Goal: Task Accomplishment & Management: Use online tool/utility

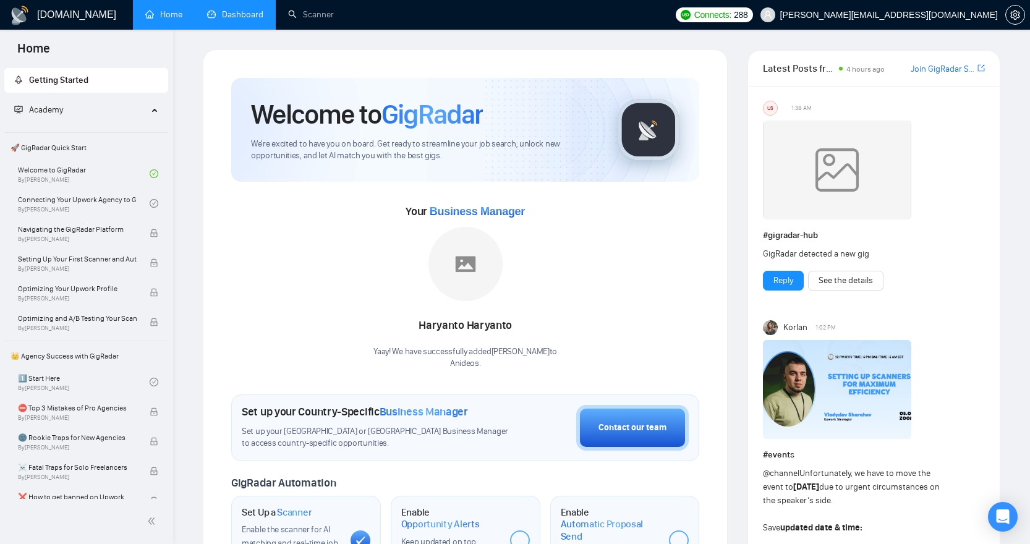
click at [236, 19] on link "Dashboard" at bounding box center [235, 14] width 56 height 11
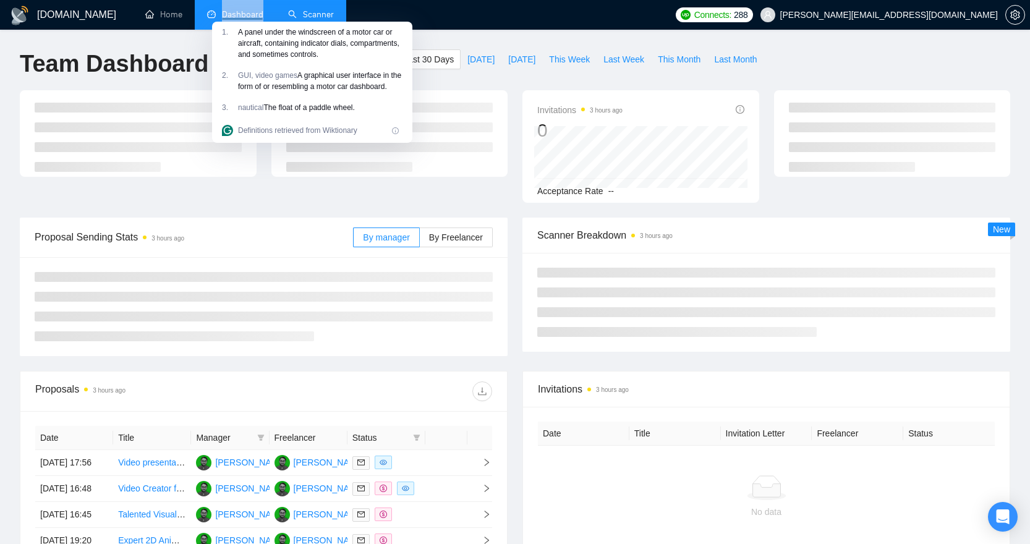
click at [310, 14] on link "Scanner" at bounding box center [311, 14] width 46 height 11
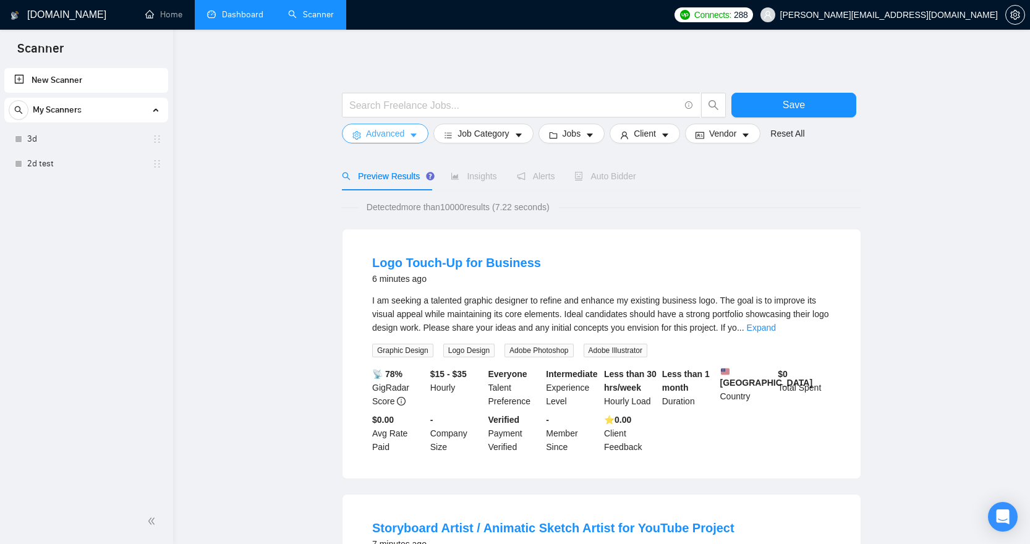
click at [396, 132] on span "Advanced" at bounding box center [385, 134] width 38 height 14
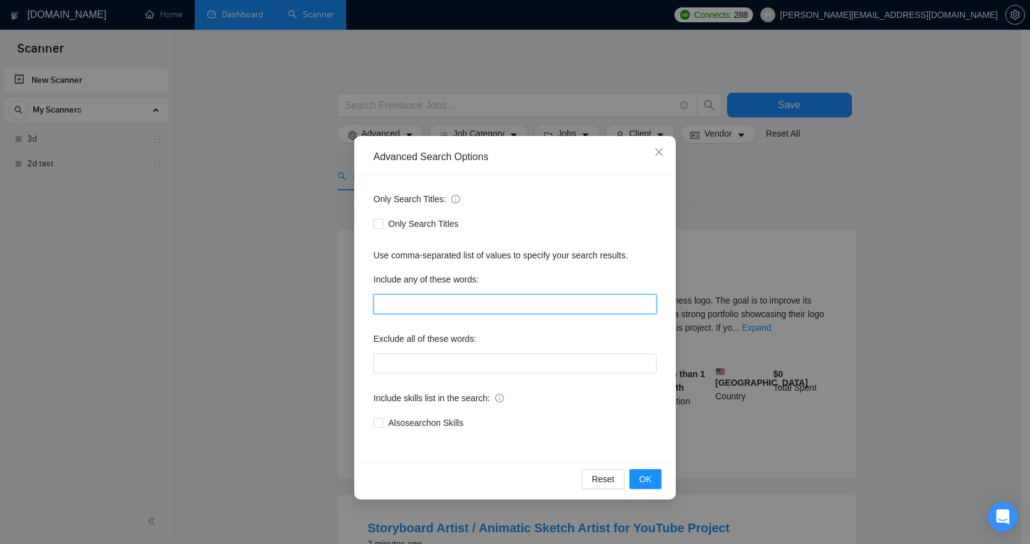
click at [404, 305] on input "text" at bounding box center [514, 304] width 283 height 20
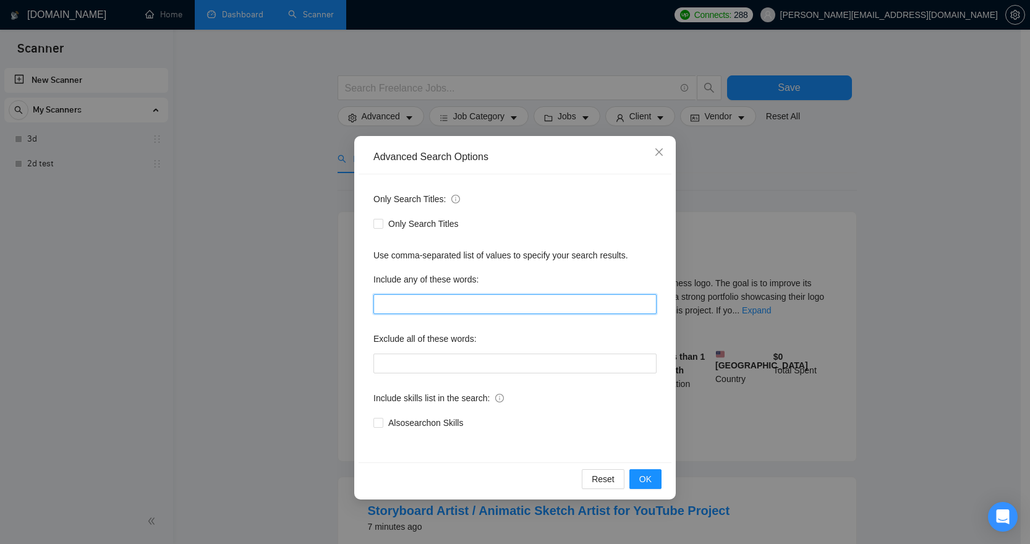
scroll to position [71, 0]
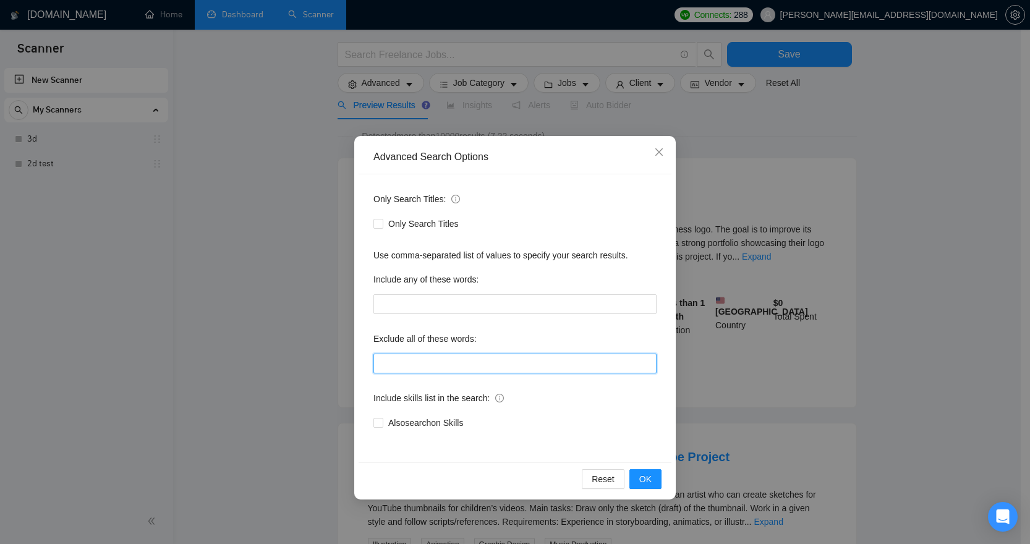
drag, startPoint x: 420, startPoint y: 363, endPoint x: 411, endPoint y: 366, distance: 9.6
click at [421, 363] on input "text" at bounding box center [514, 364] width 283 height 20
click at [422, 425] on span "Also search on Skills" at bounding box center [425, 423] width 85 height 14
click at [382, 425] on input "Also search on Skills" at bounding box center [377, 422] width 9 height 9
click at [423, 424] on span "Also search on Skills" at bounding box center [425, 423] width 85 height 14
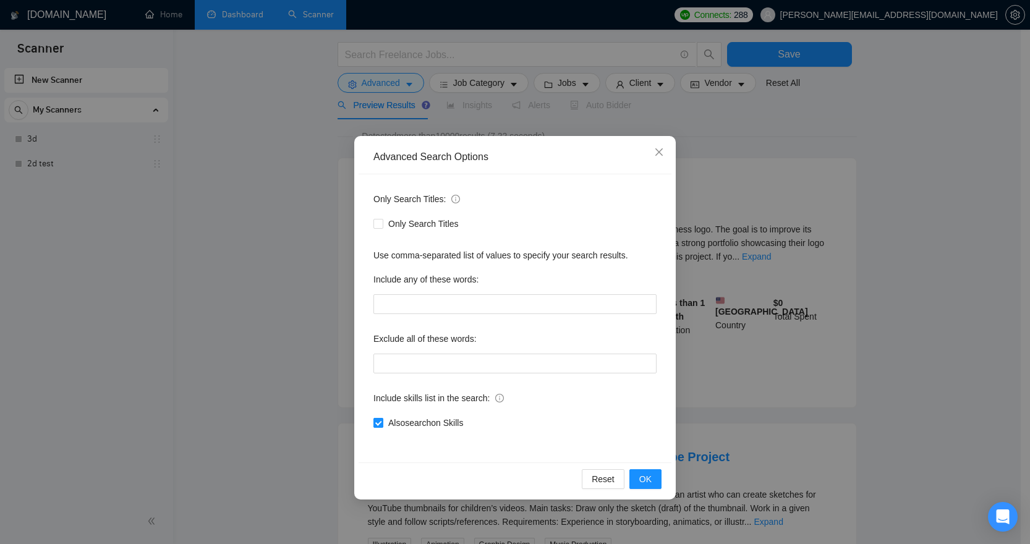
click at [382, 424] on input "Also search on Skills" at bounding box center [377, 422] width 9 height 9
checkbox input "false"
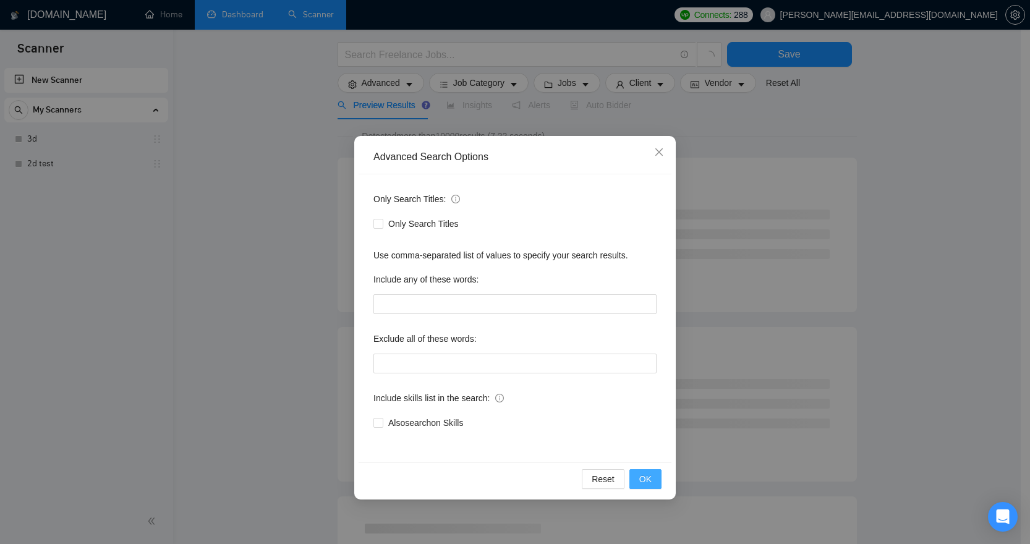
click at [641, 474] on span "OK" at bounding box center [645, 479] width 12 height 14
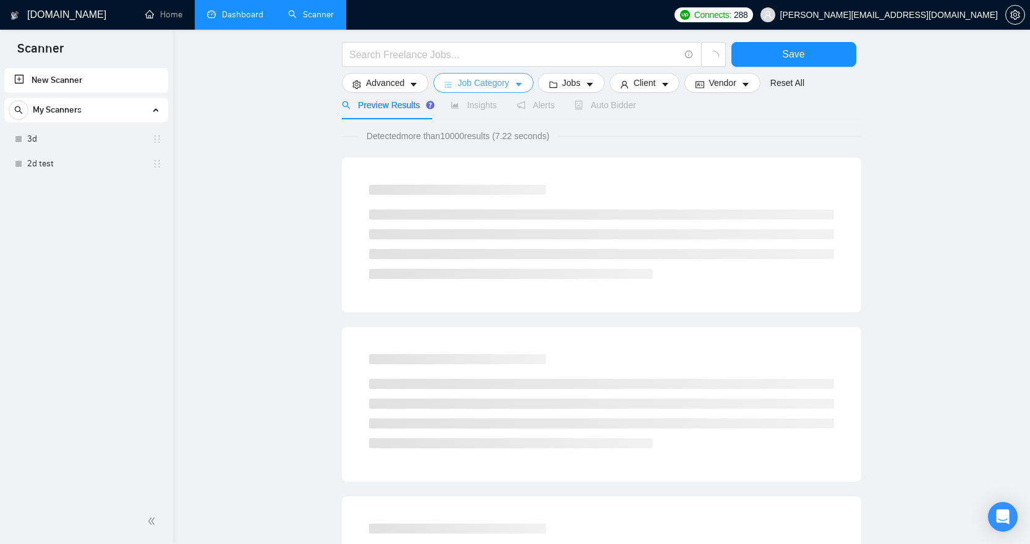
click at [509, 88] on span "Job Category" at bounding box center [482, 83] width 51 height 14
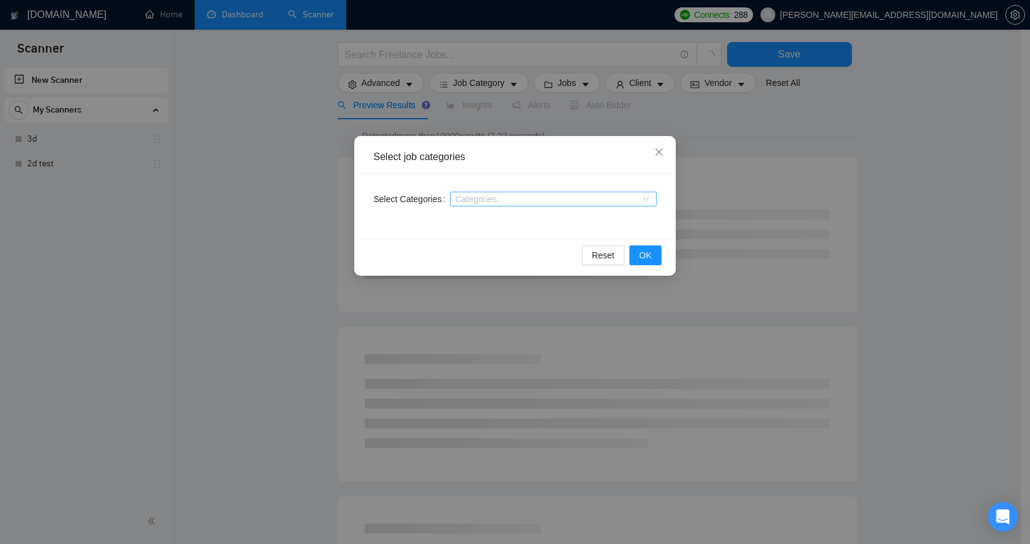
click at [567, 200] on div at bounding box center [547, 199] width 188 height 10
click at [579, 174] on div "Select Categories Categories" at bounding box center [515, 206] width 313 height 64
click at [659, 151] on icon "close" at bounding box center [658, 151] width 7 height 7
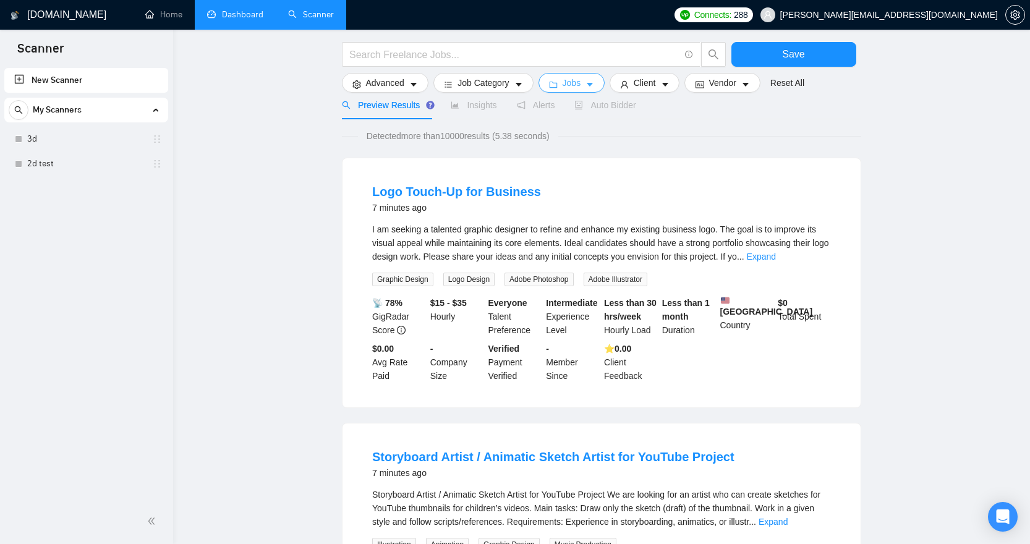
click at [581, 83] on span "Jobs" at bounding box center [571, 83] width 19 height 14
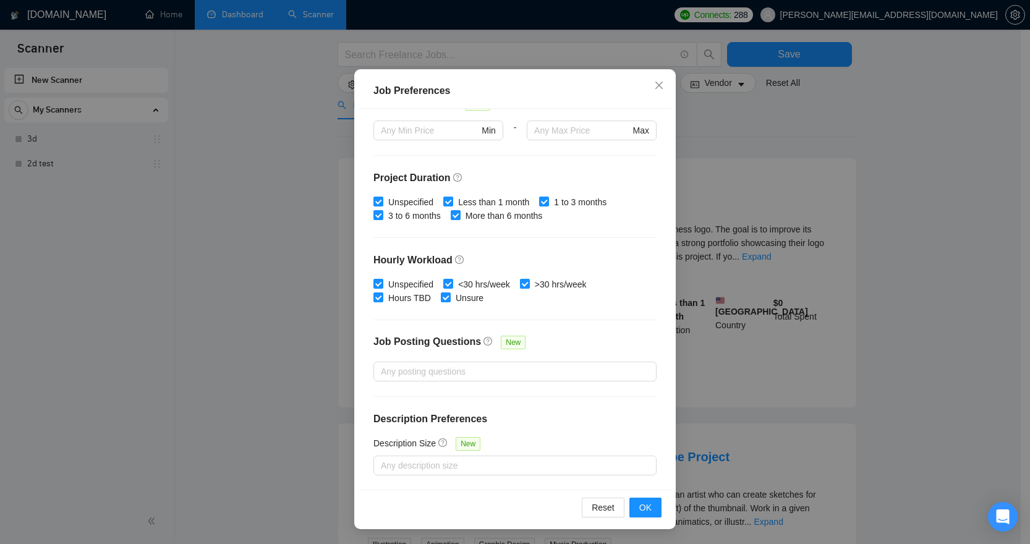
scroll to position [180, 0]
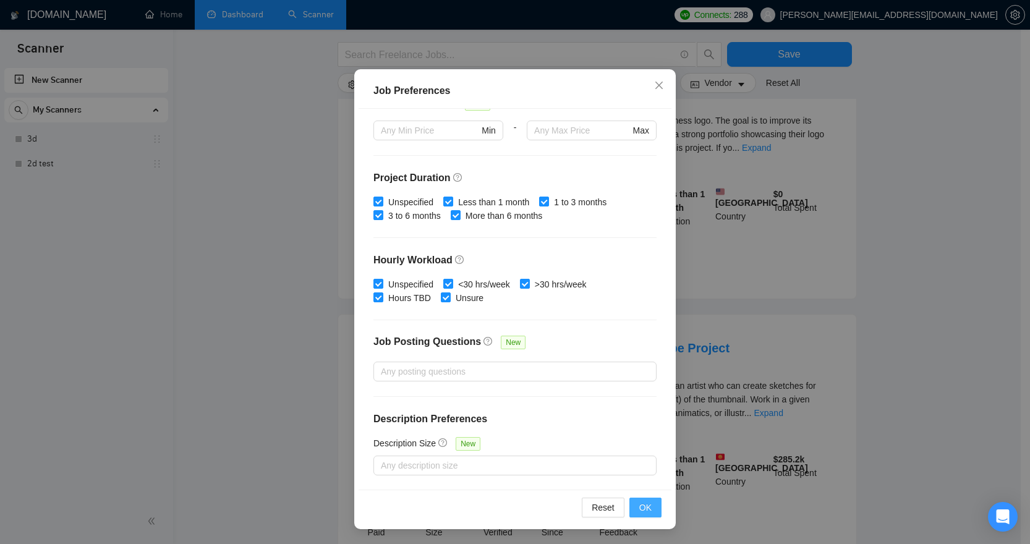
click at [644, 506] on span "OK" at bounding box center [645, 508] width 12 height 14
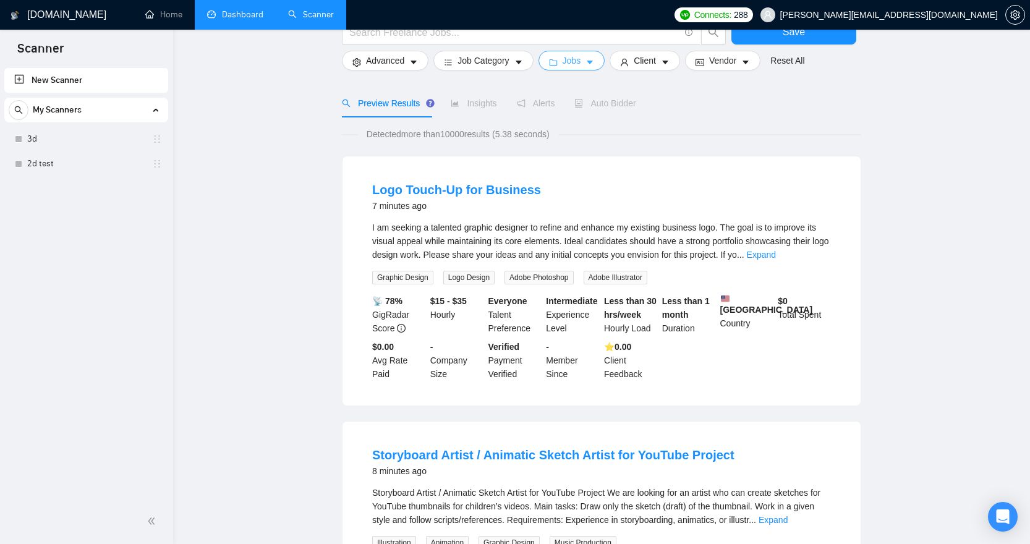
scroll to position [0, 0]
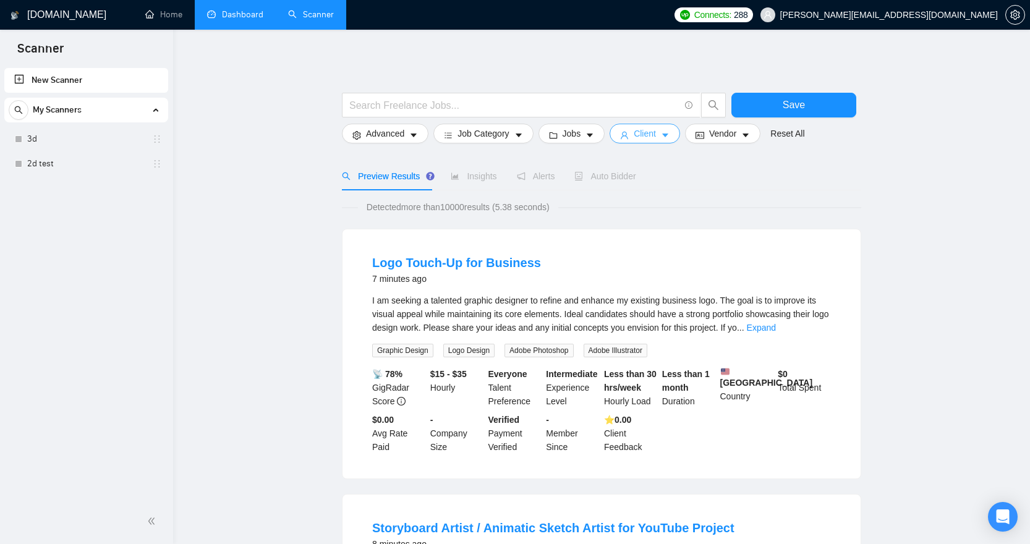
click at [668, 130] on span "caret-down" at bounding box center [665, 134] width 9 height 9
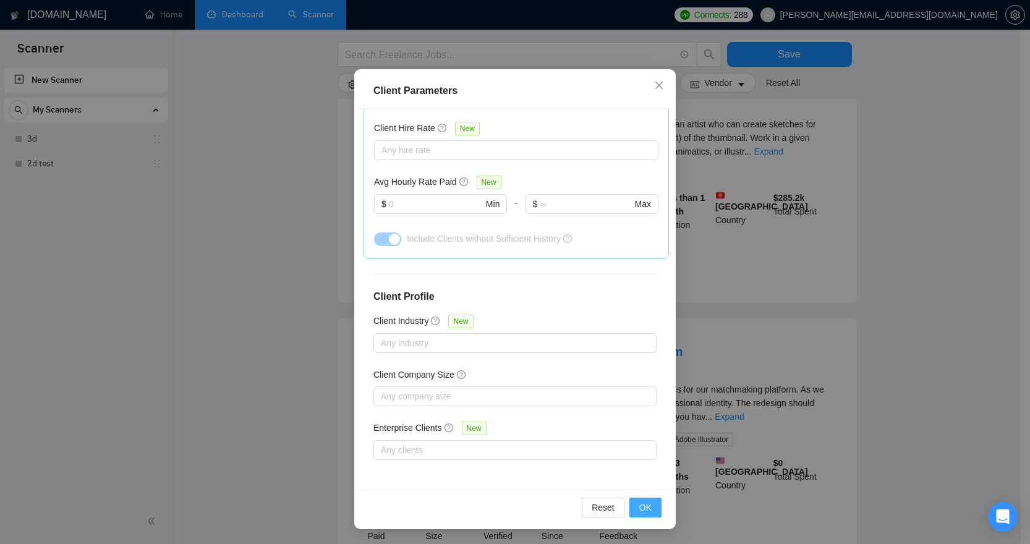
scroll to position [454, 0]
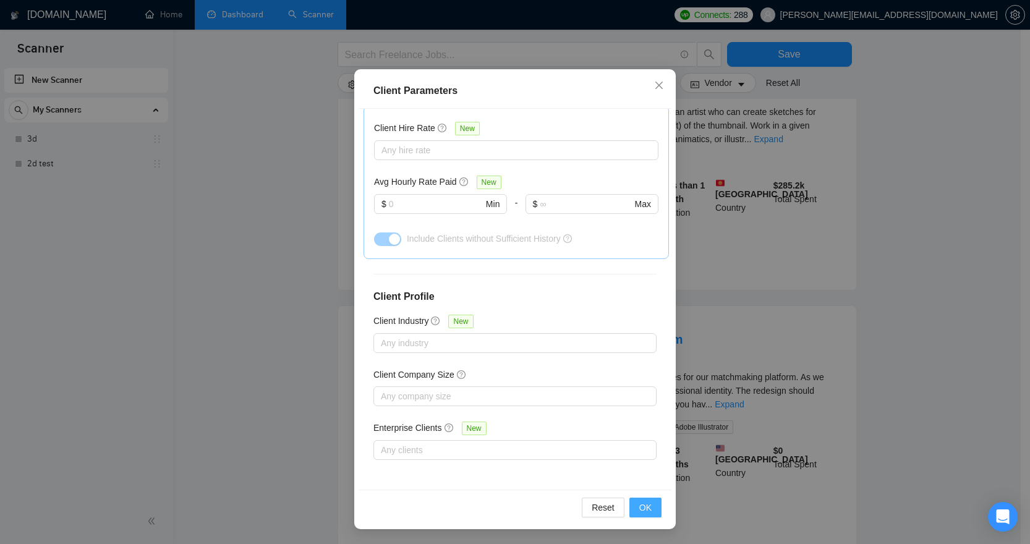
click at [651, 510] on button "OK" at bounding box center [645, 508] width 32 height 20
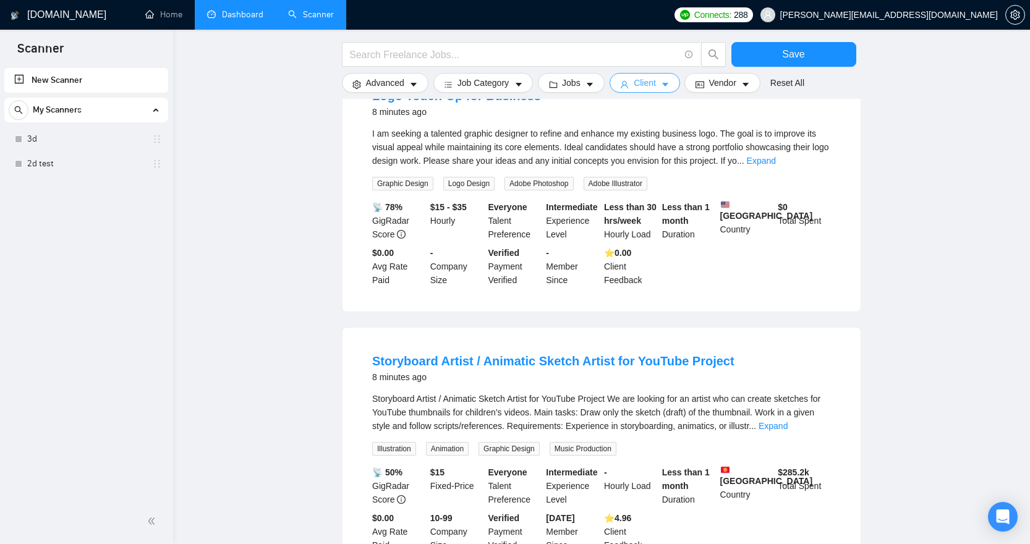
scroll to position [89, 0]
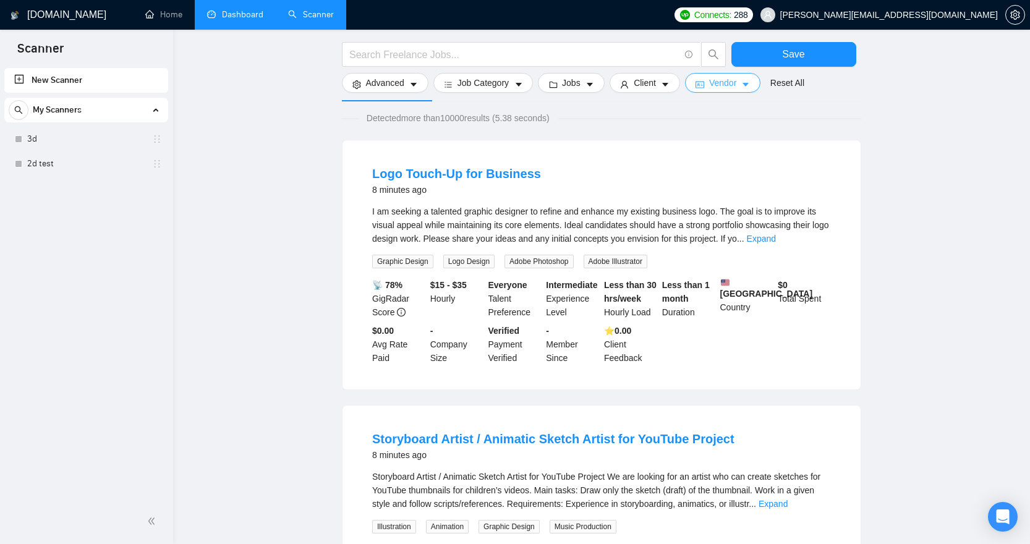
click at [734, 83] on span "Vendor" at bounding box center [722, 83] width 27 height 14
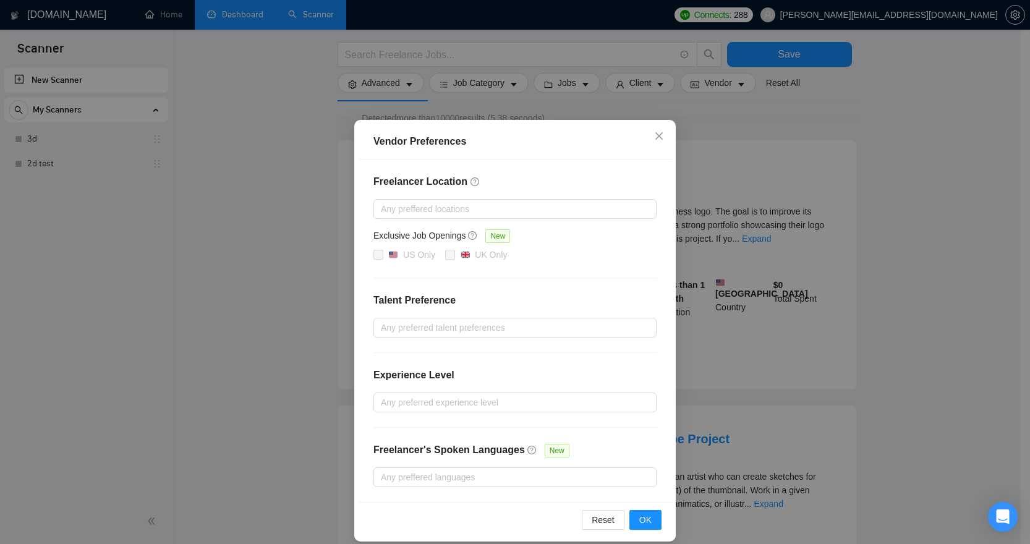
scroll to position [0, 0]
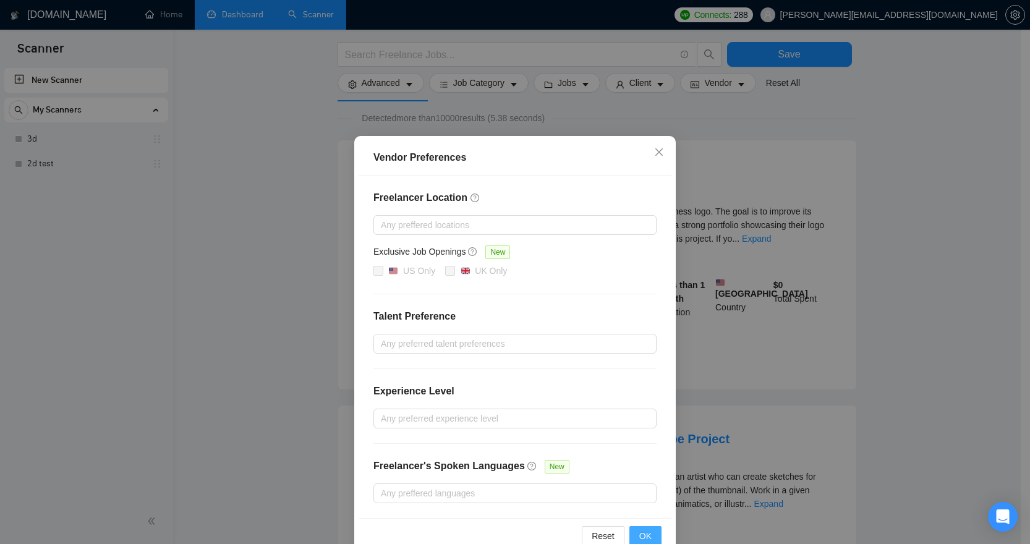
drag, startPoint x: 647, startPoint y: 533, endPoint x: 645, endPoint y: 525, distance: 8.1
click at [647, 533] on span "OK" at bounding box center [645, 536] width 12 height 14
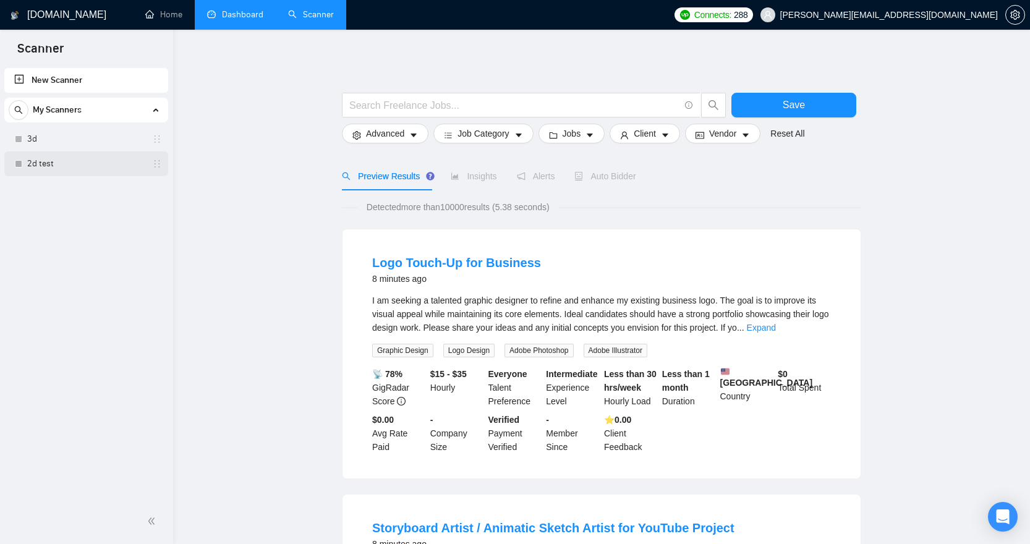
click at [56, 160] on link "2d test" at bounding box center [85, 163] width 117 height 25
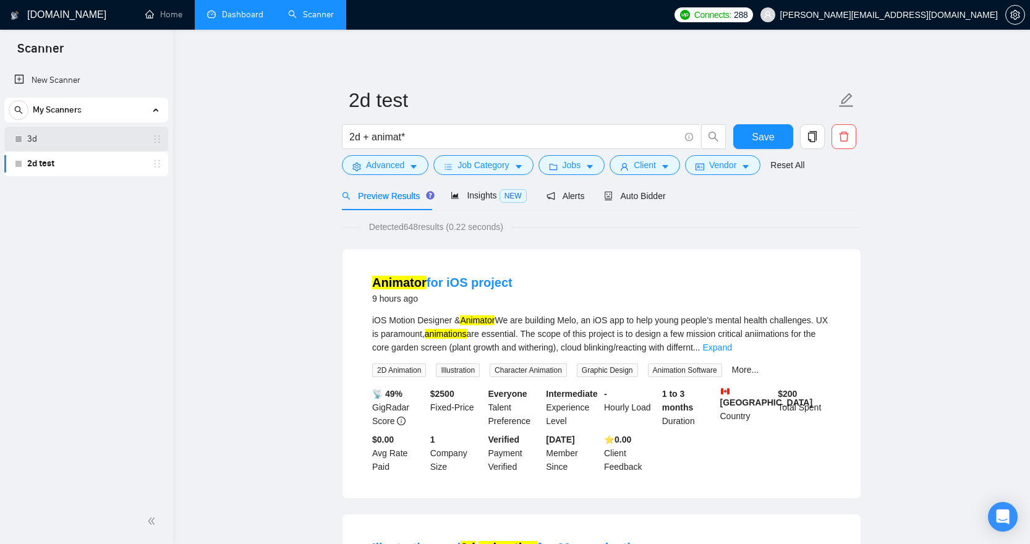
click at [81, 140] on link "3d" at bounding box center [85, 139] width 117 height 25
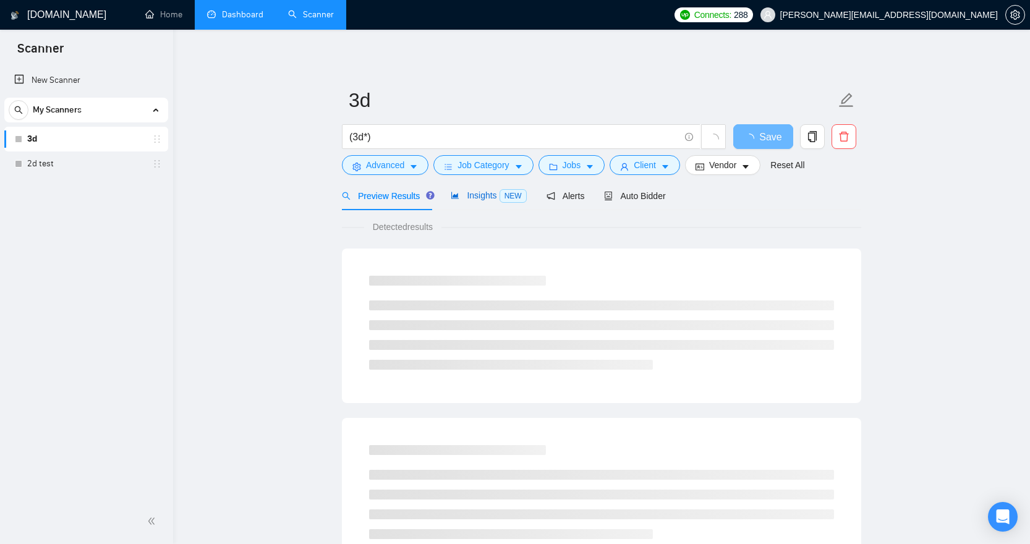
click at [486, 197] on span "Insights NEW" at bounding box center [488, 195] width 75 height 10
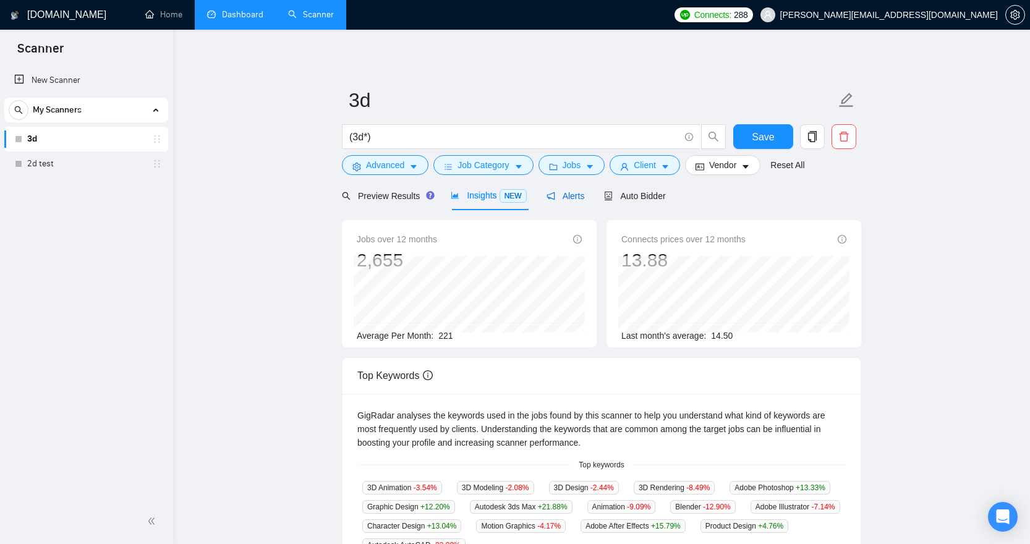
click at [582, 200] on span "Alerts" at bounding box center [565, 196] width 38 height 10
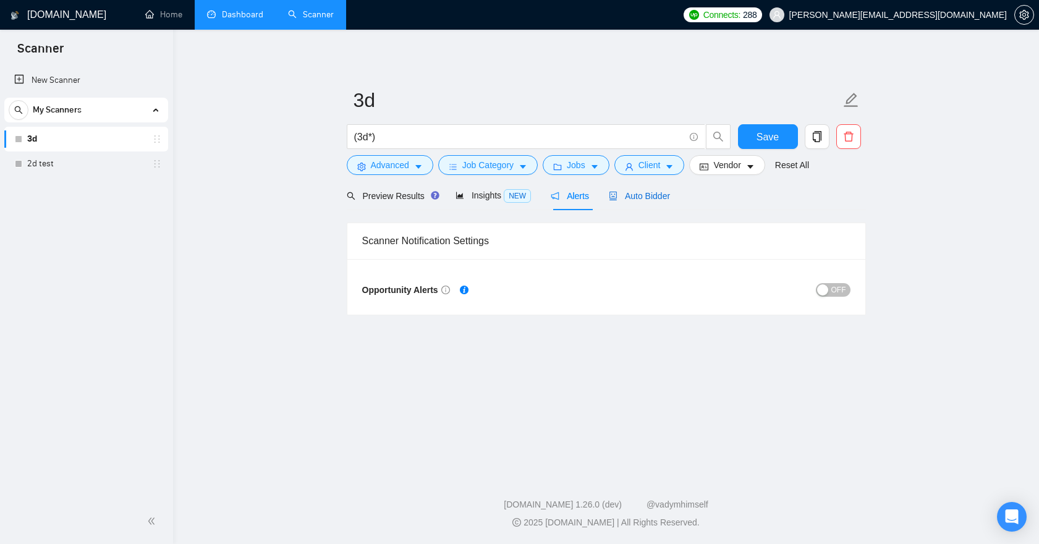
click at [651, 192] on span "Auto Bidder" at bounding box center [639, 196] width 61 height 10
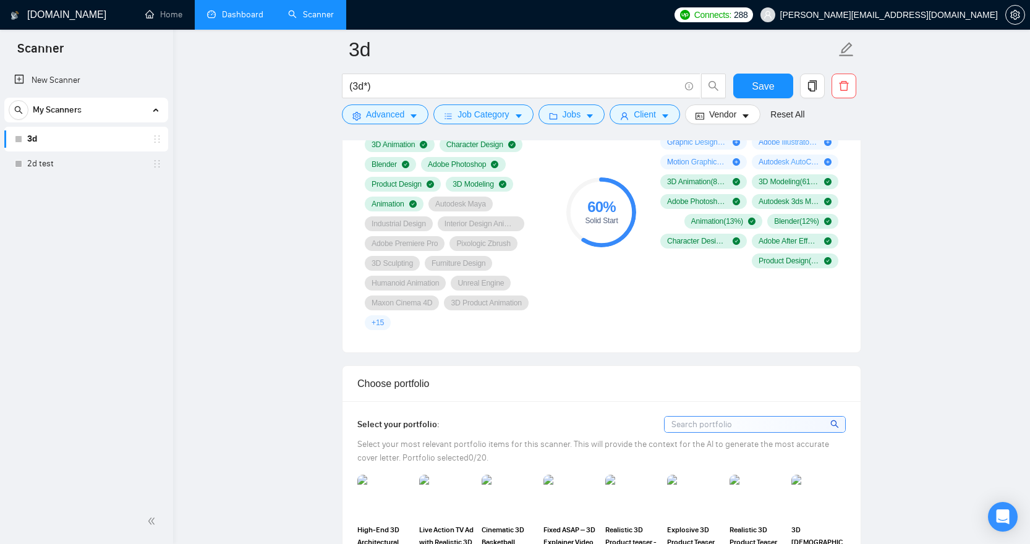
scroll to position [355, 0]
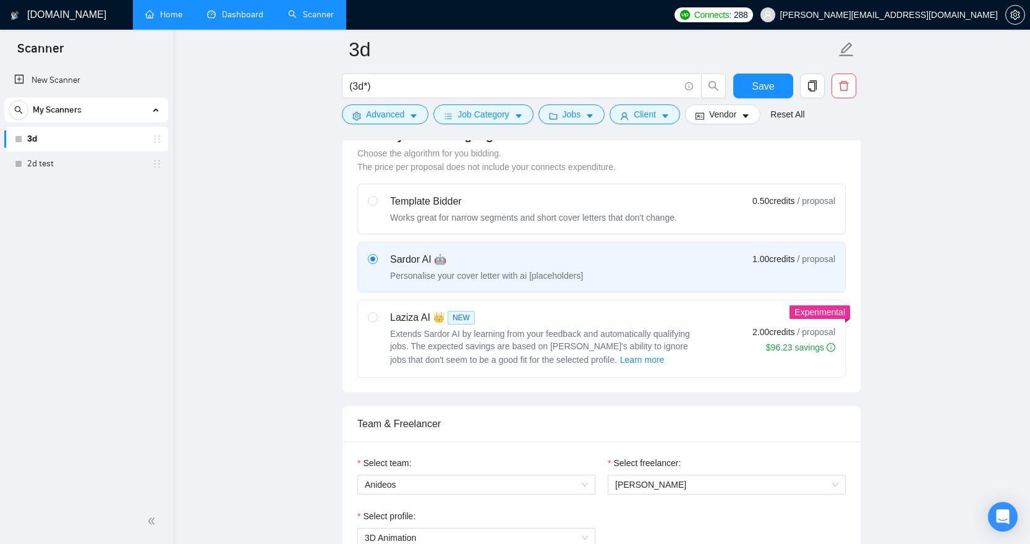
click at [159, 17] on link "Home" at bounding box center [163, 14] width 37 height 11
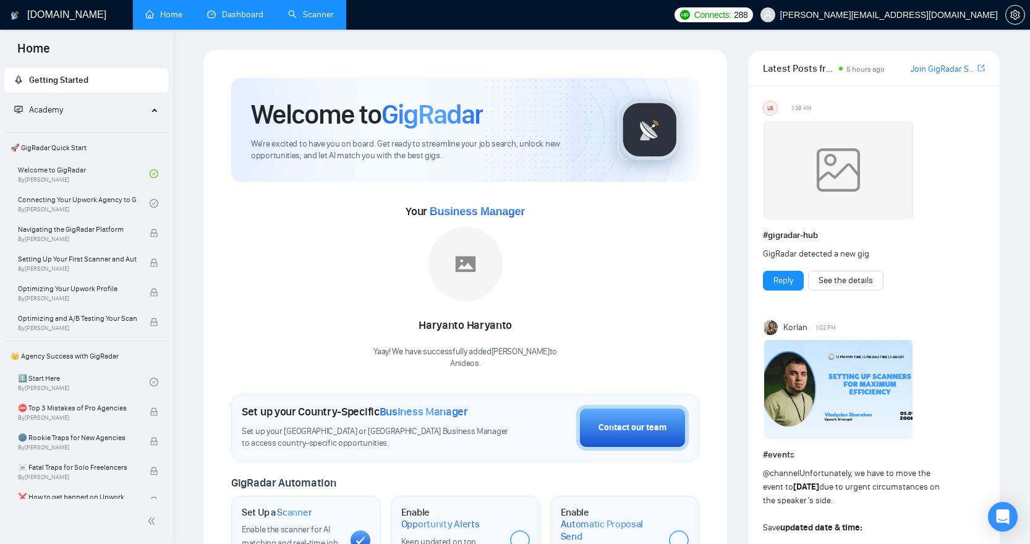
click at [244, 20] on link "Dashboard" at bounding box center [235, 14] width 56 height 11
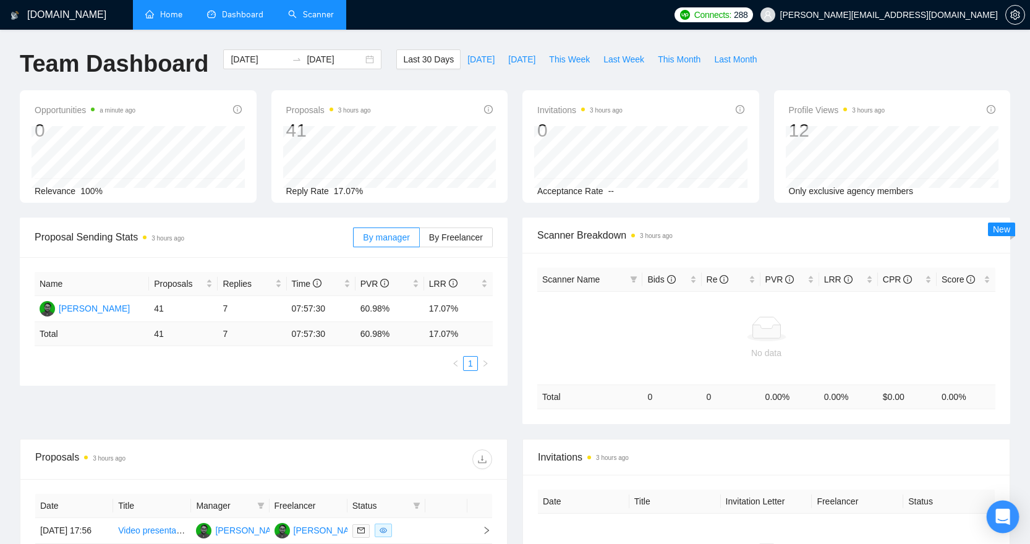
click at [1002, 501] on body "[DOMAIN_NAME] Home Dashboard Scanner Connects: 288 [PERSON_NAME][EMAIL_ADDRESS]…" at bounding box center [515, 272] width 1030 height 544
click at [1001, 515] on icon "Open Intercom Messenger" at bounding box center [1002, 517] width 14 height 16
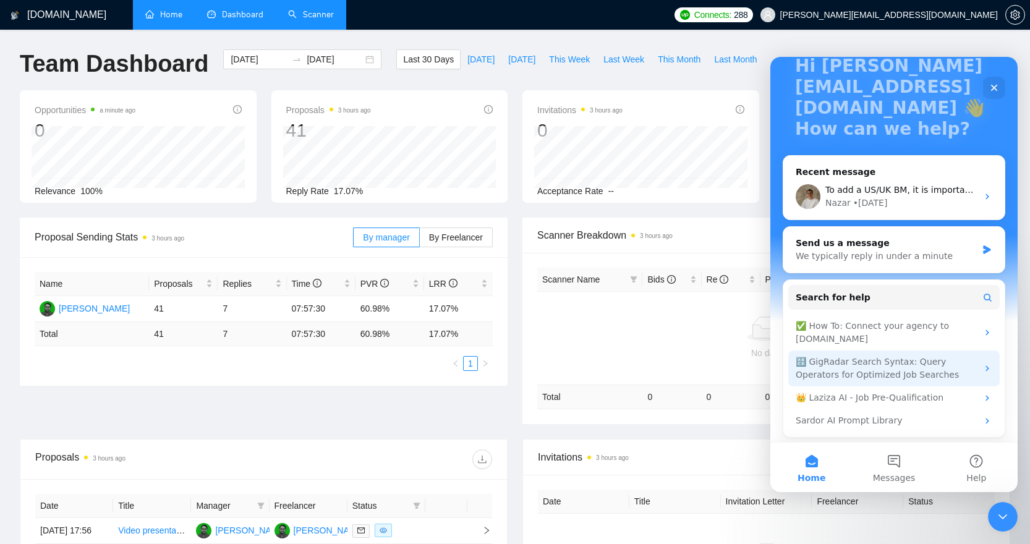
scroll to position [91, 0]
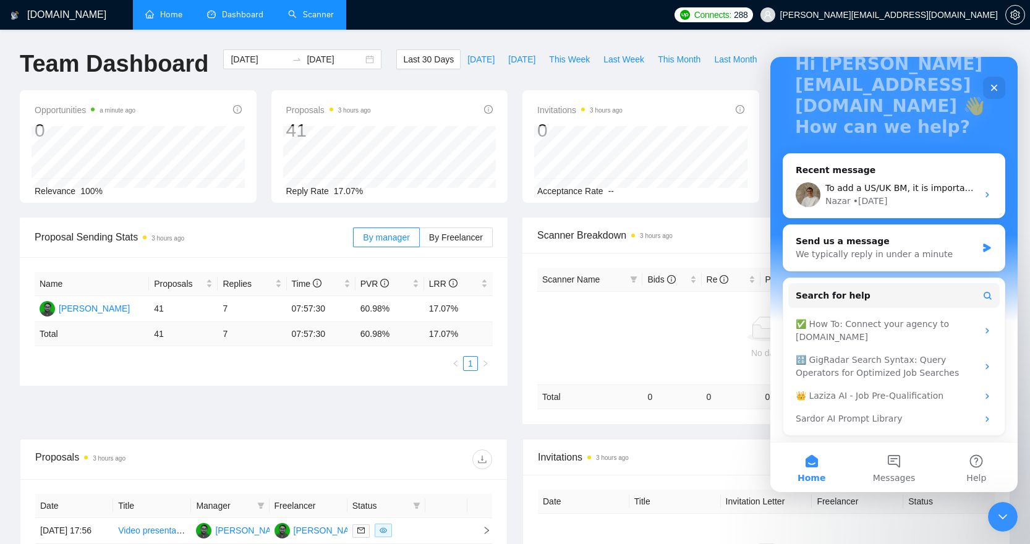
click at [161, 15] on link "Home" at bounding box center [163, 14] width 37 height 11
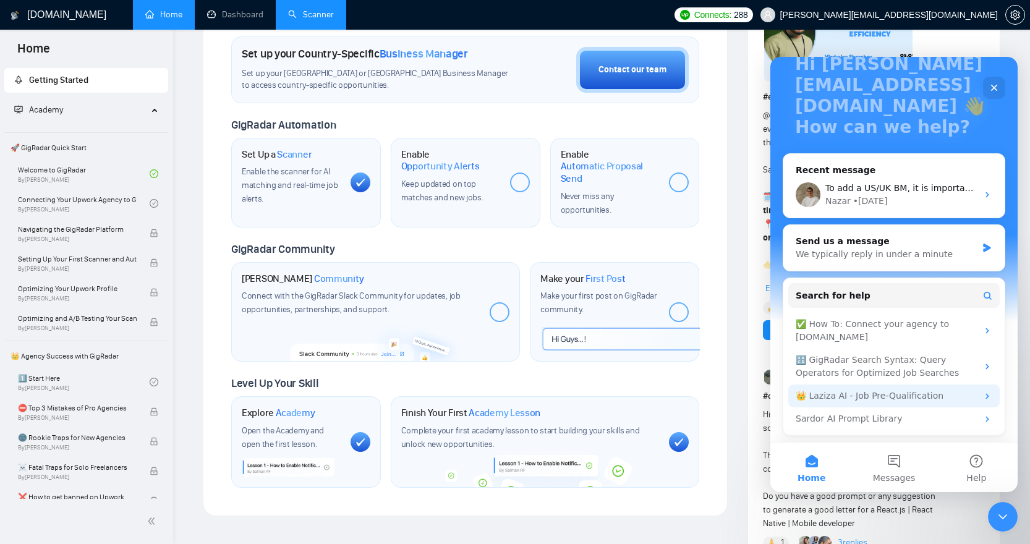
click at [917, 393] on div "👑 Laziza AI - Job Pre-Qualification" at bounding box center [887, 395] width 182 height 13
